Goal: Check status: Check status

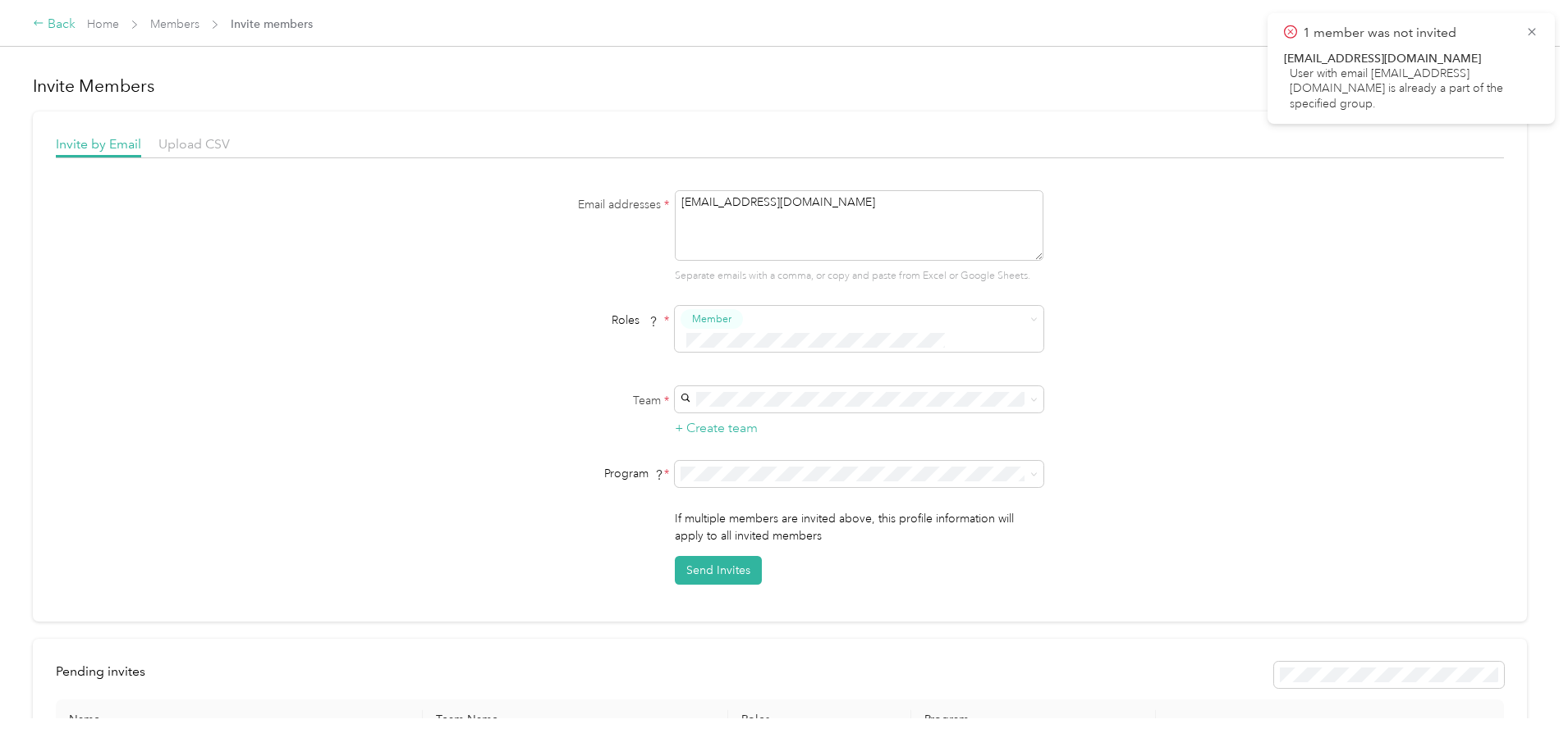
click at [76, 23] on div "Back" at bounding box center [53, 24] width 42 height 20
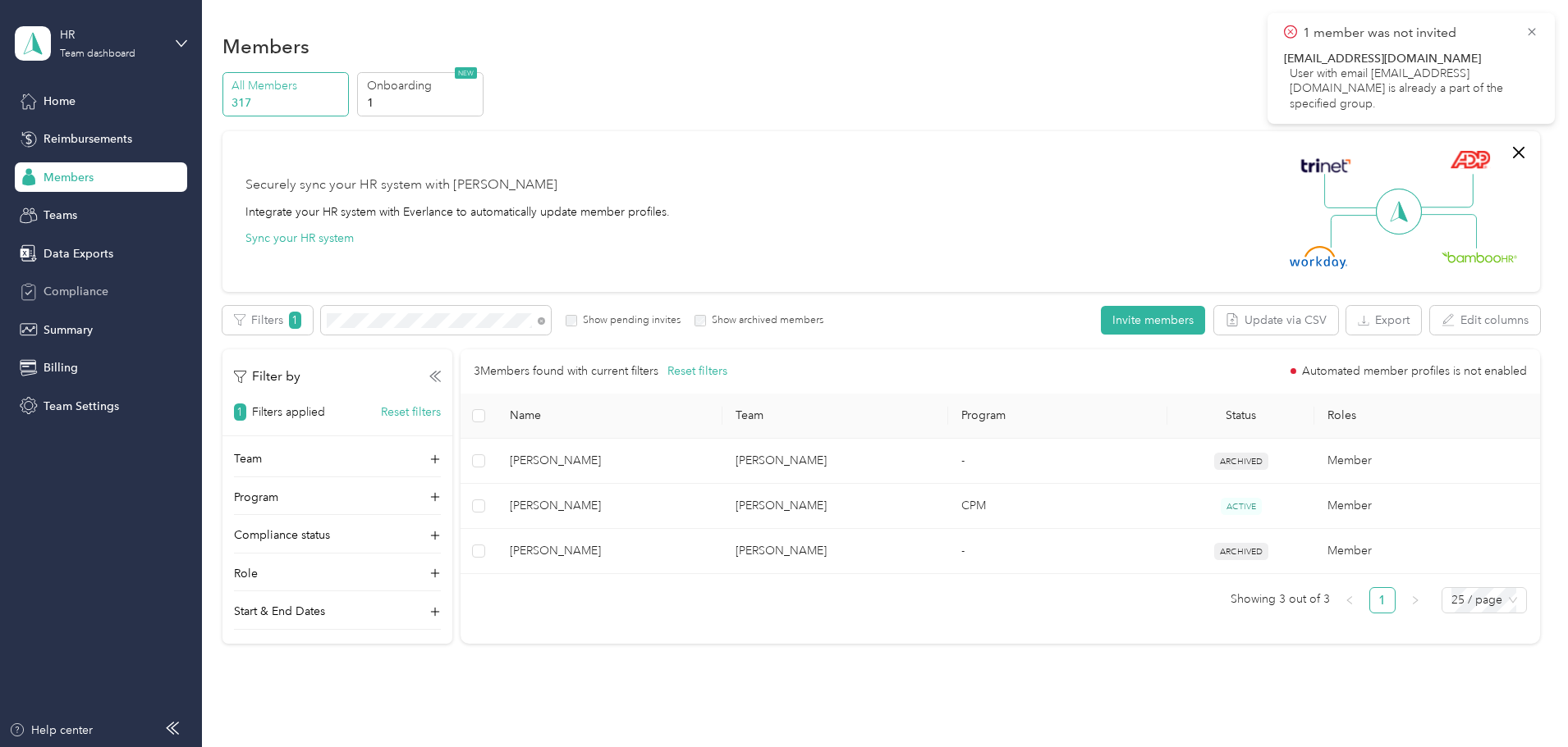
click at [103, 289] on span "Compliance" at bounding box center [76, 291] width 65 height 17
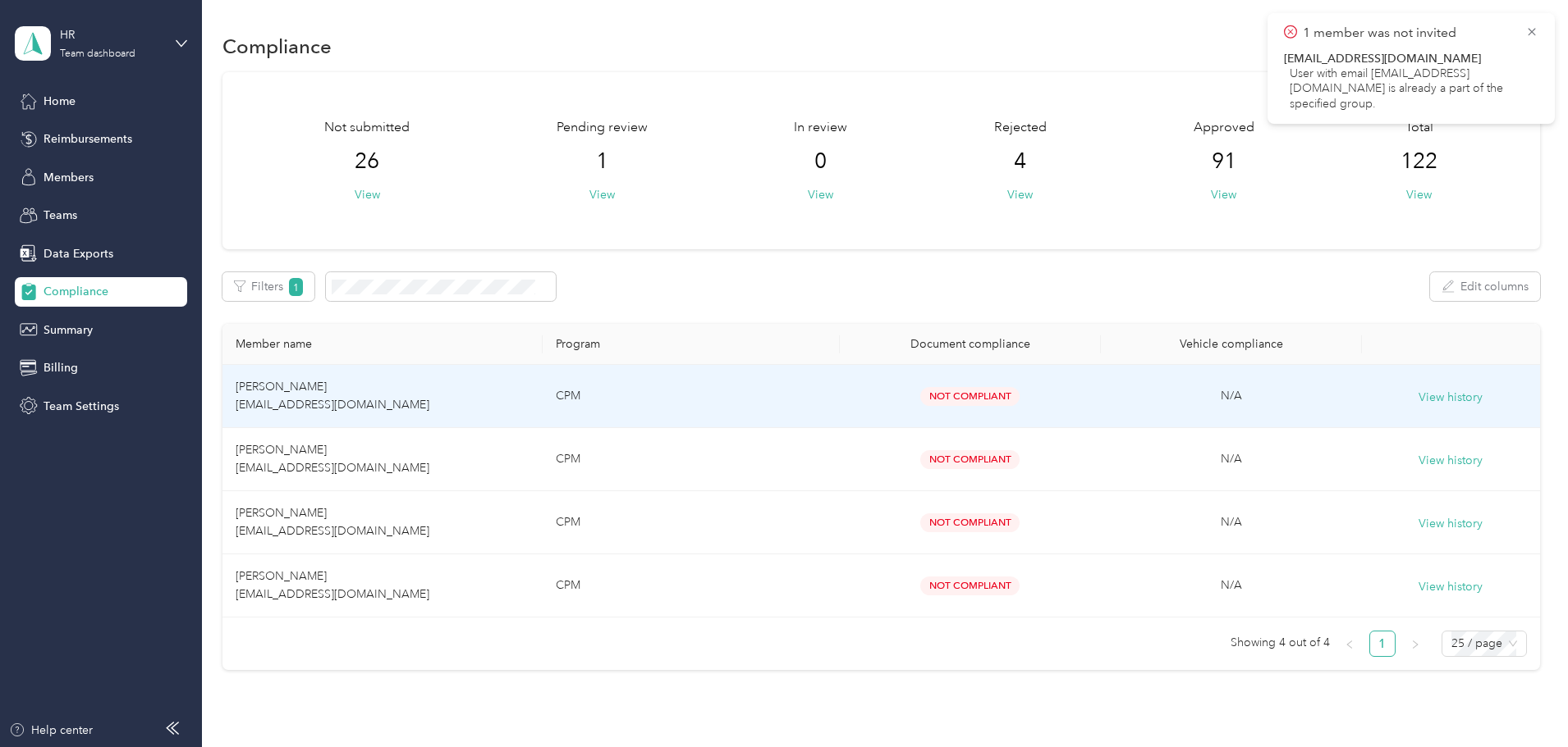
click at [369, 392] on span "[PERSON_NAME] [EMAIL_ADDRESS][DOMAIN_NAME]" at bounding box center [332, 395] width 194 height 32
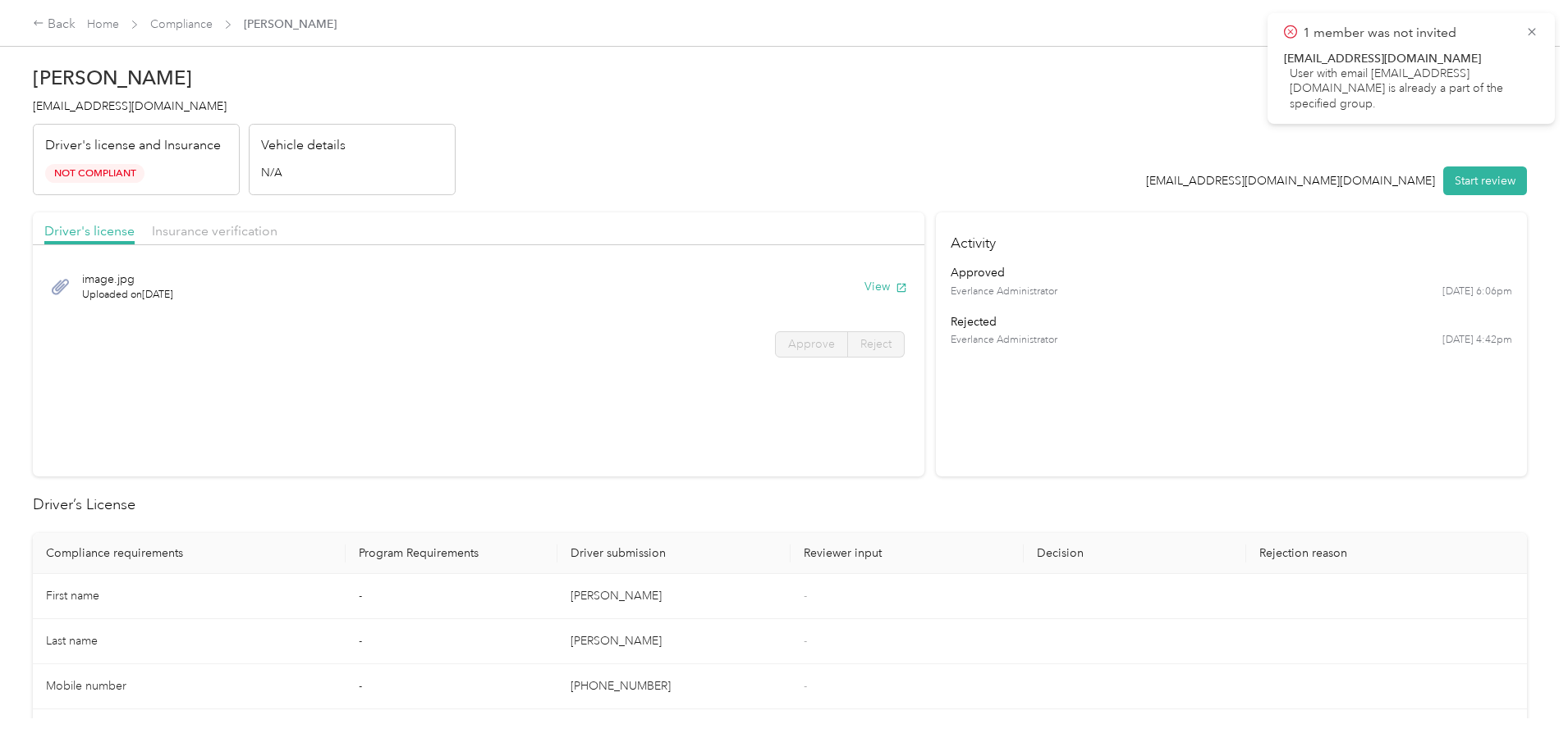
click at [1538, 26] on div "1 member was not invited [EMAIL_ADDRESS][DOMAIN_NAME] User with email [EMAIL_AD…" at bounding box center [1411, 69] width 287 height 111
click at [1534, 32] on icon at bounding box center [1532, 32] width 14 height 14
click at [76, 19] on div "Back" at bounding box center [53, 24] width 42 height 20
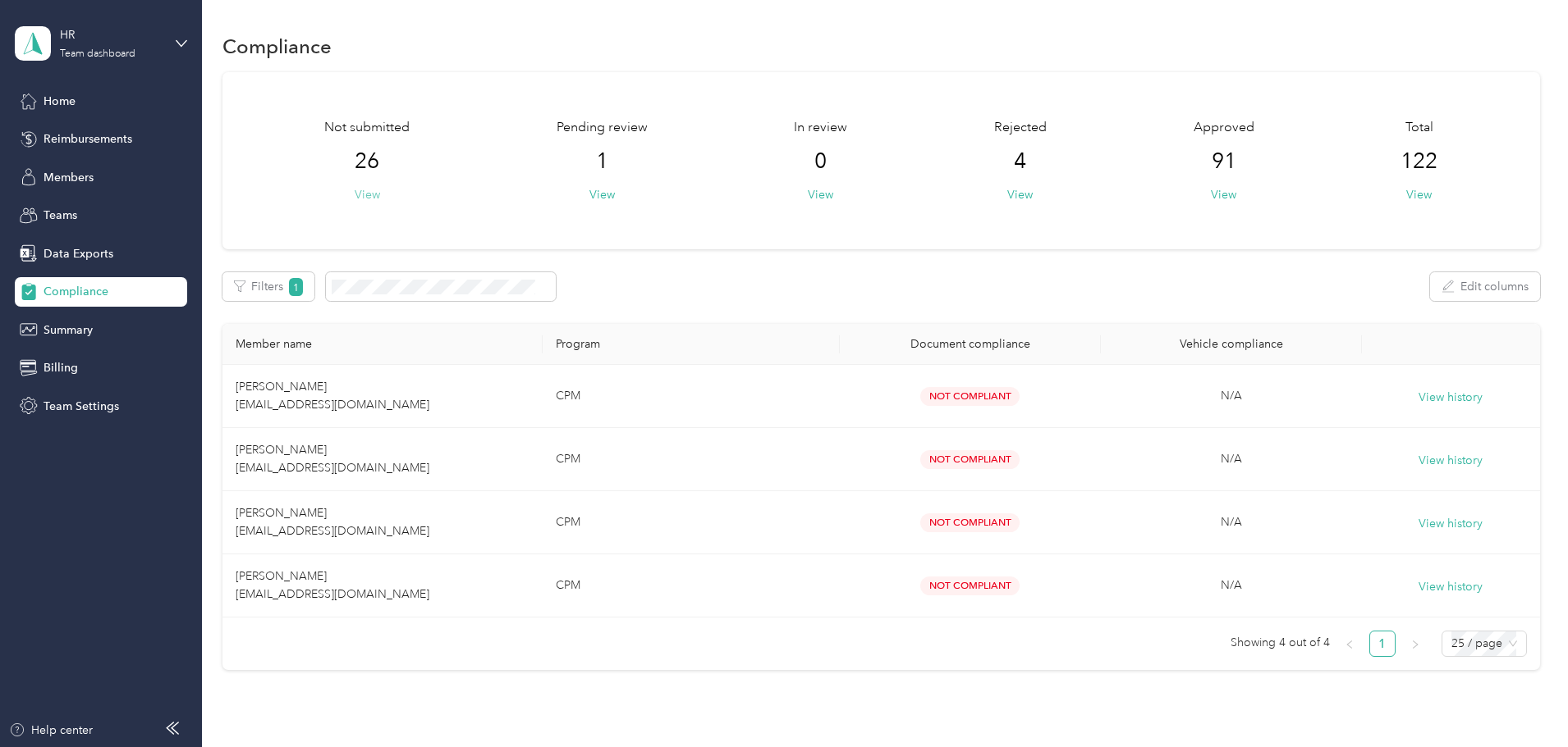
click at [380, 193] on button "View" at bounding box center [367, 194] width 25 height 17
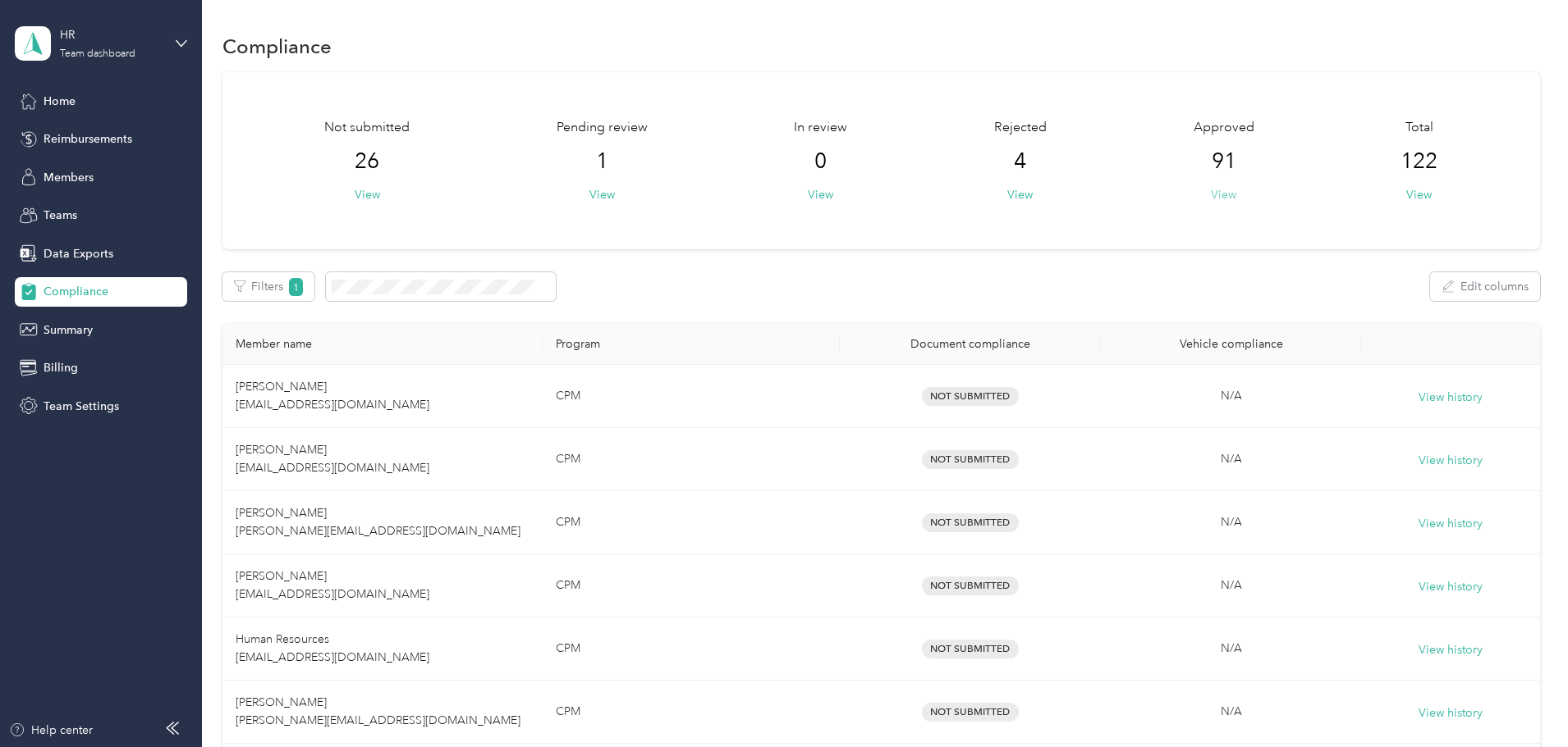
click at [1211, 196] on button "View" at bounding box center [1223, 194] width 25 height 17
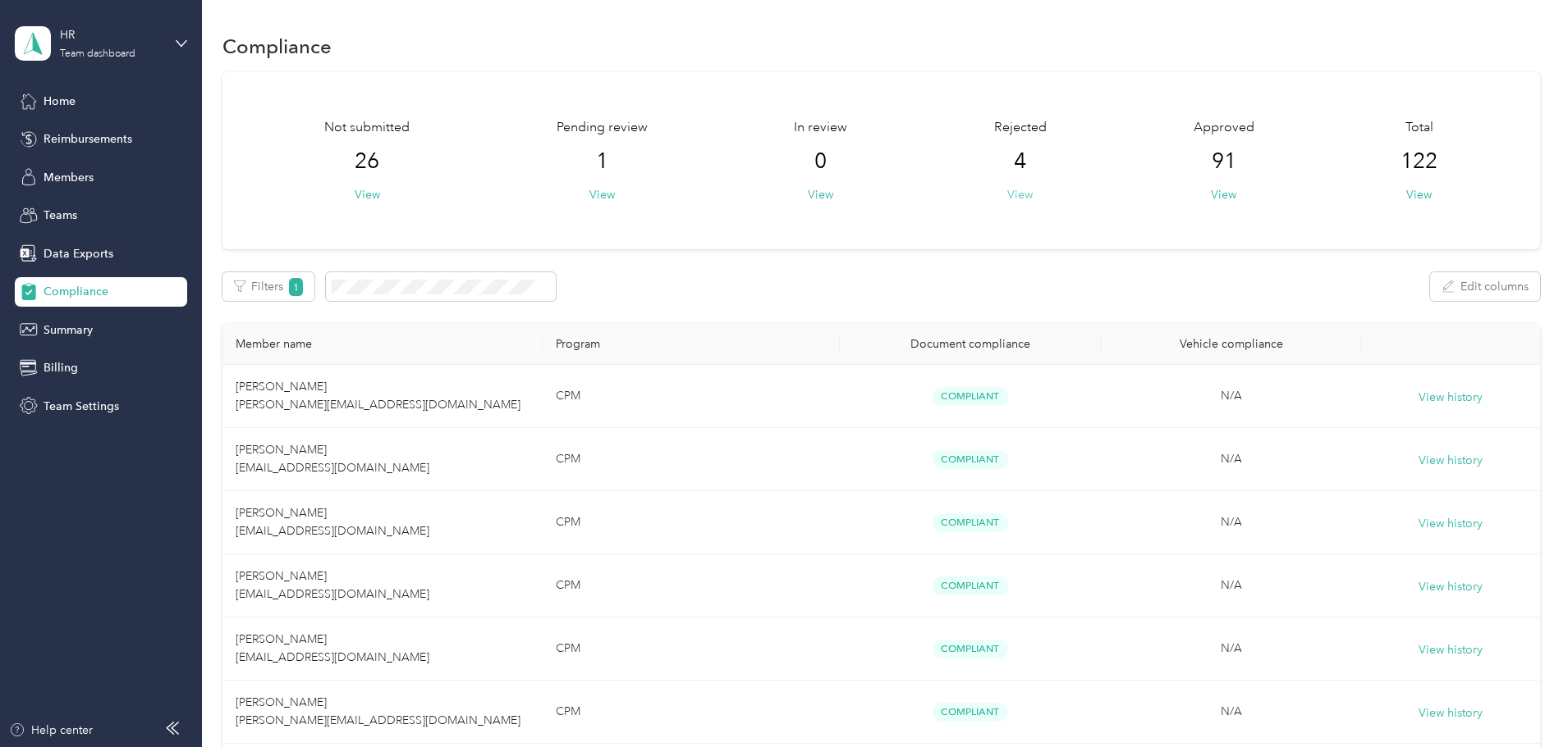
click at [1007, 197] on button "View" at bounding box center [1020, 194] width 25 height 17
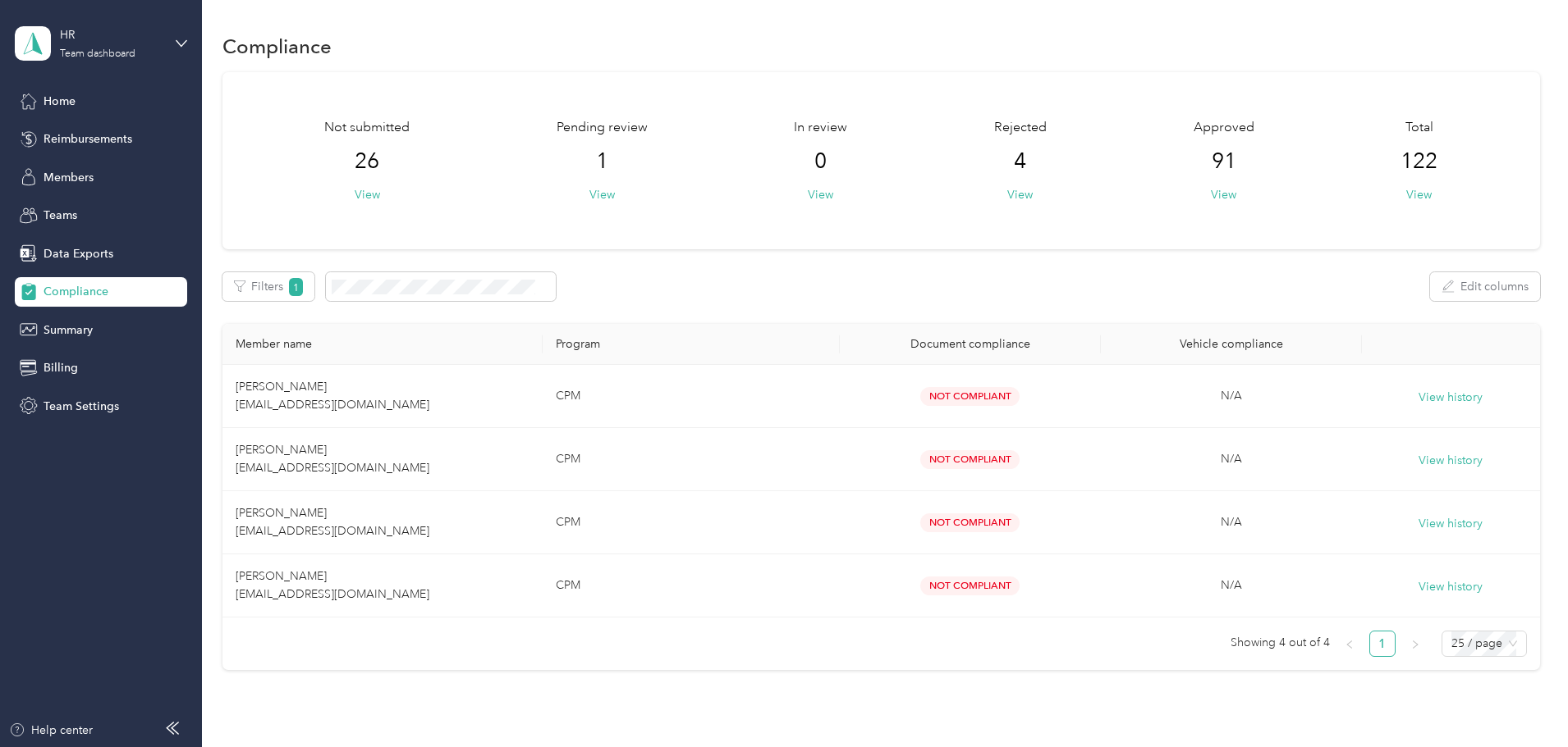
drag, startPoint x: 1167, startPoint y: 194, endPoint x: 992, endPoint y: 225, distance: 177.7
click at [1211, 194] on button "View" at bounding box center [1223, 194] width 25 height 17
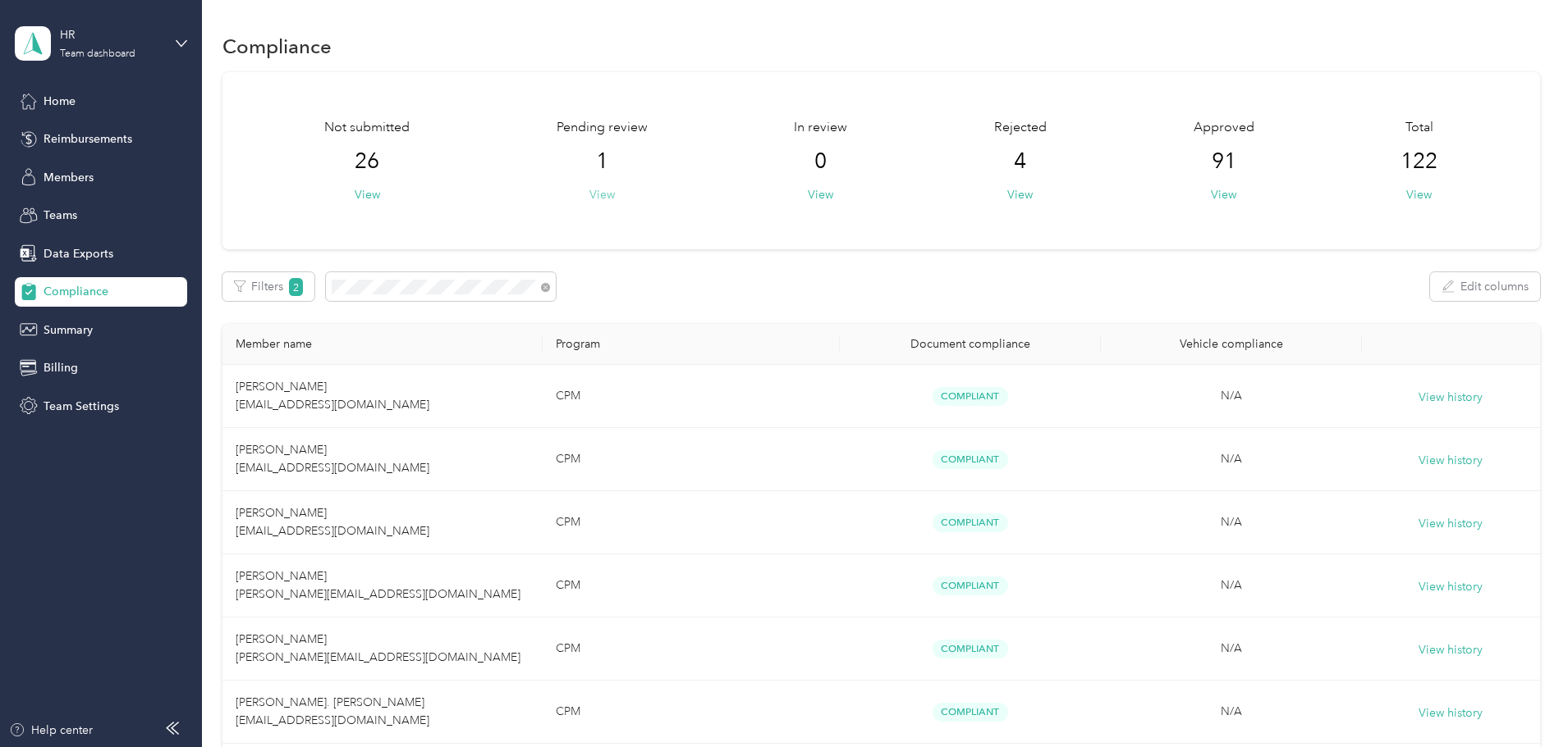
click at [615, 198] on button "View" at bounding box center [602, 194] width 25 height 17
